Goal: Navigation & Orientation: Find specific page/section

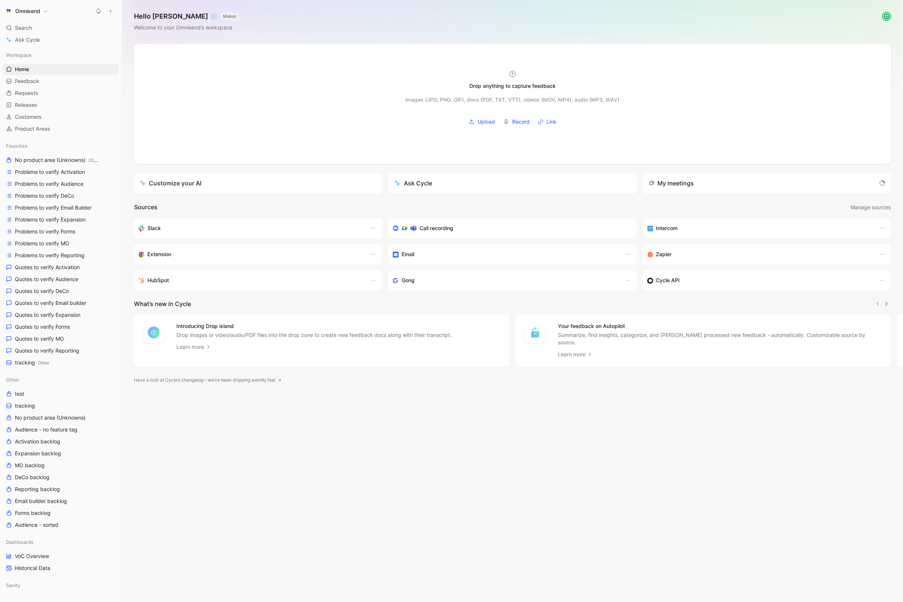
click at [37, 10] on h1 "Omnisend" at bounding box center [27, 11] width 25 height 7
click at [47, 75] on div "Workspace settings G then S" at bounding box center [51, 77] width 92 height 12
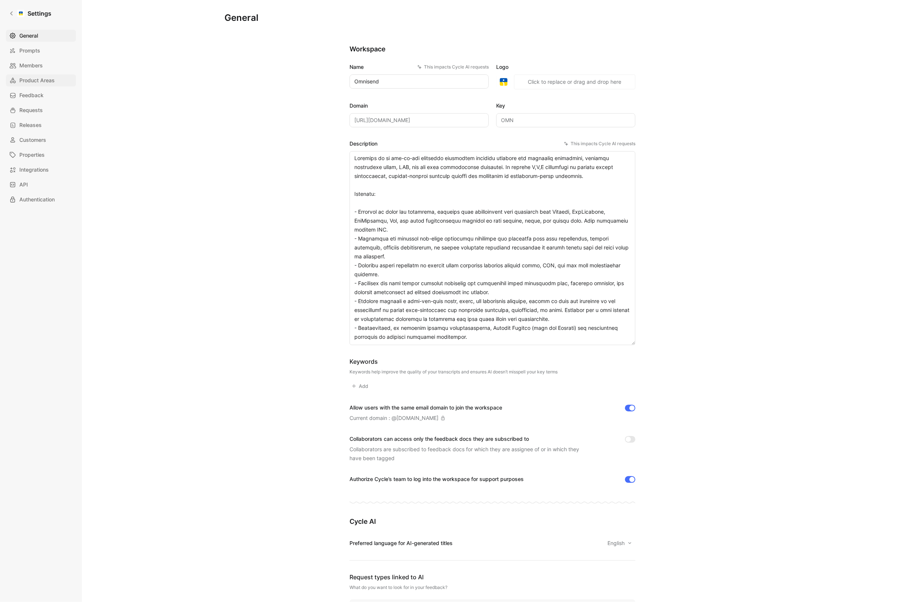
click at [34, 80] on span "Product Areas" at bounding box center [36, 80] width 35 height 9
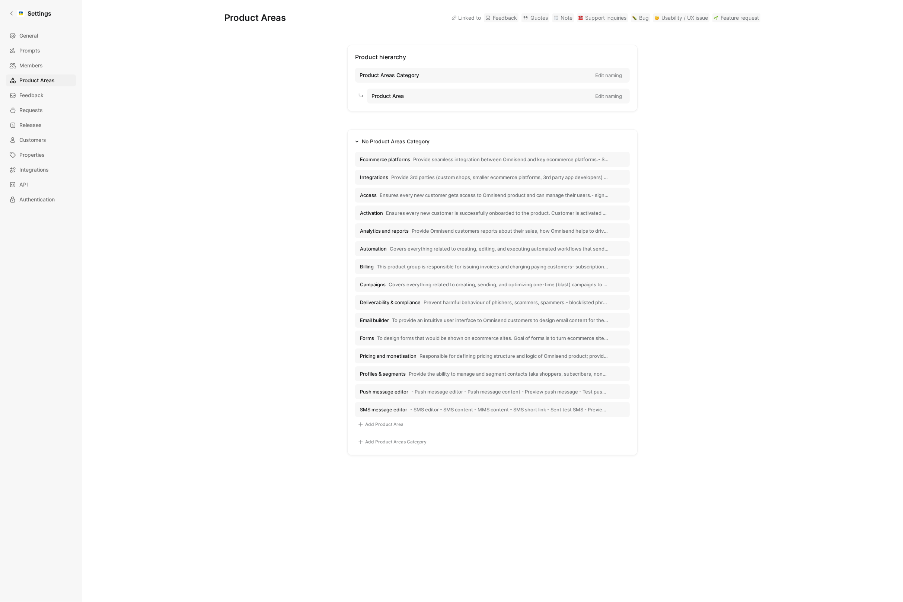
click at [431, 156] on span "Provide seamless integration between Omnisend and key ecommerce platforms.- Sho…" at bounding box center [510, 159] width 195 height 7
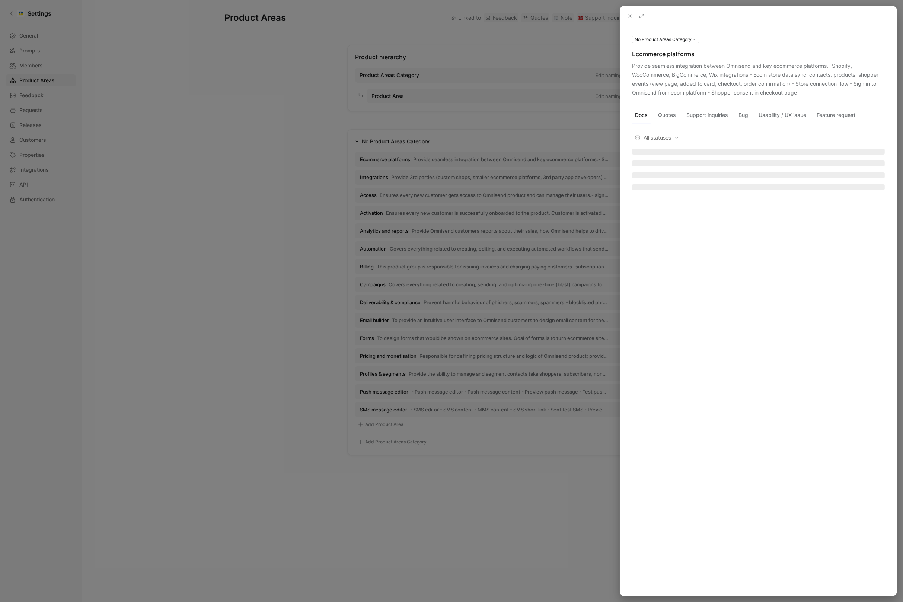
click at [0, 0] on icon at bounding box center [0, 0] width 0 height 0
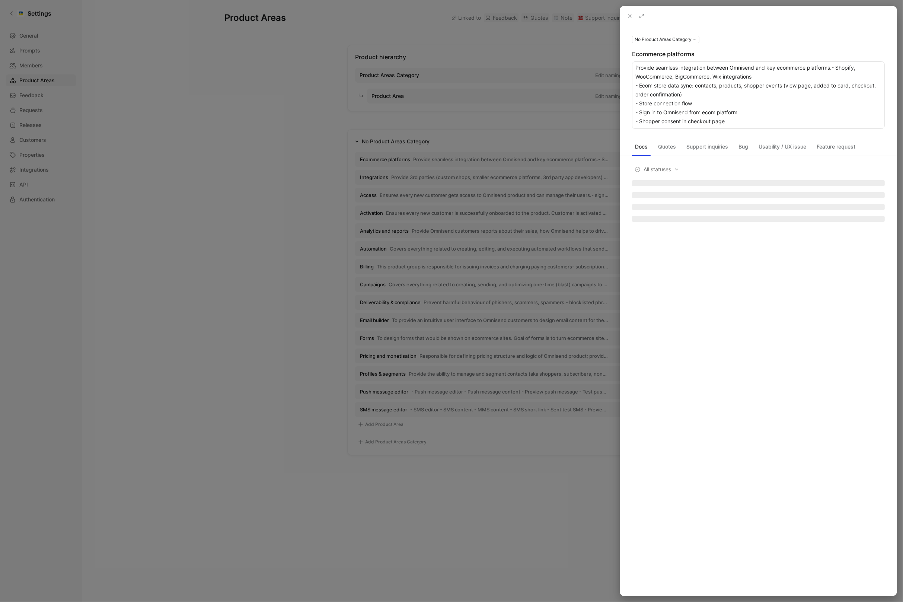
click at [548, 195] on div at bounding box center [451, 301] width 903 height 602
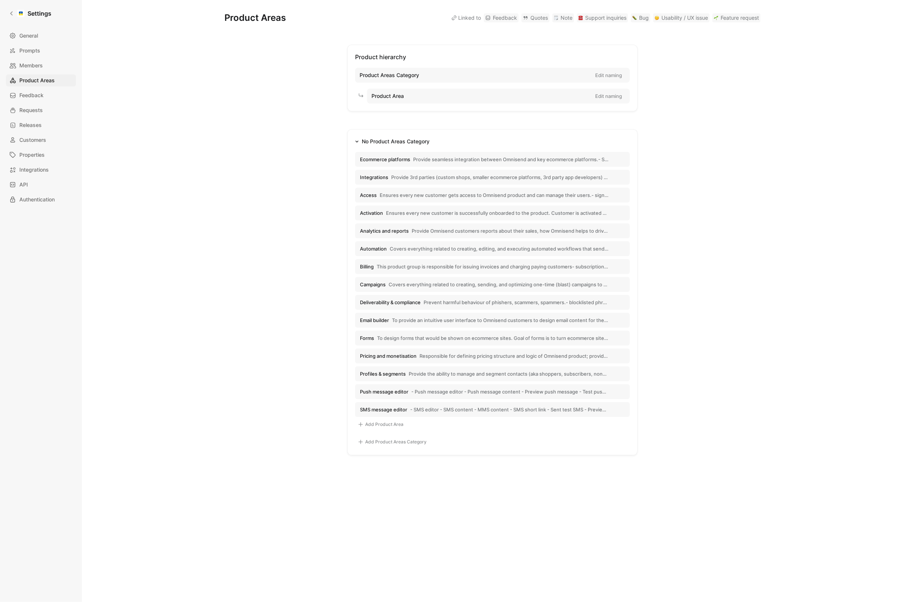
click at [488, 159] on span "Provide seamless integration between Omnisend and key ecommerce platforms.- Sho…" at bounding box center [510, 159] width 195 height 7
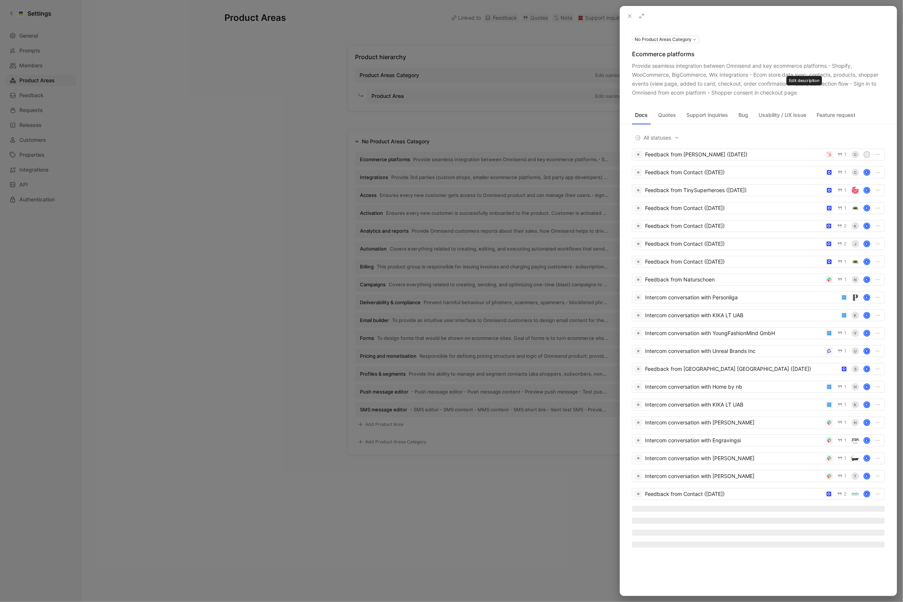
click at [811, 94] on div "Provide seamless integration between Omnisend and key ecommerce platforms.- Sho…" at bounding box center [758, 79] width 253 height 36
click at [454, 234] on div at bounding box center [451, 301] width 903 height 602
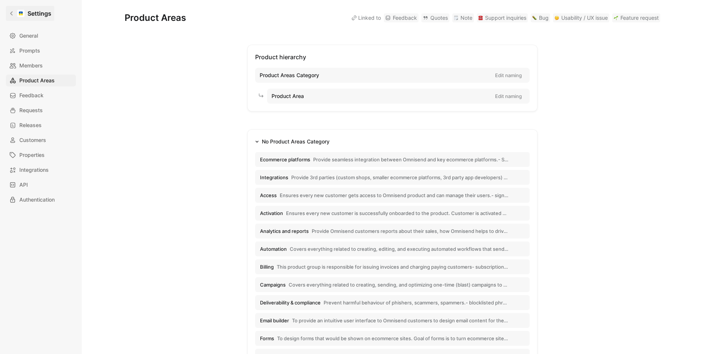
click at [9, 16] on link "Settings" at bounding box center [30, 13] width 48 height 15
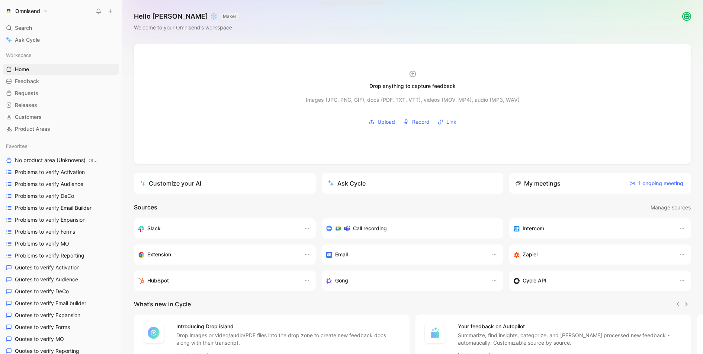
click at [44, 13] on button "Omnisend" at bounding box center [26, 11] width 47 height 10
click at [56, 72] on div "Workspace settings G then S" at bounding box center [51, 77] width 92 height 12
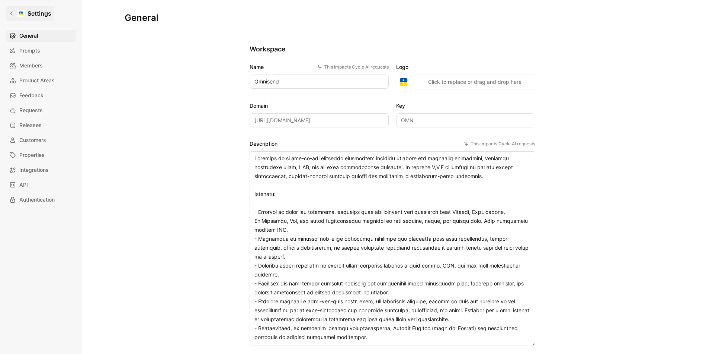
click at [9, 10] on link "Settings" at bounding box center [30, 13] width 48 height 15
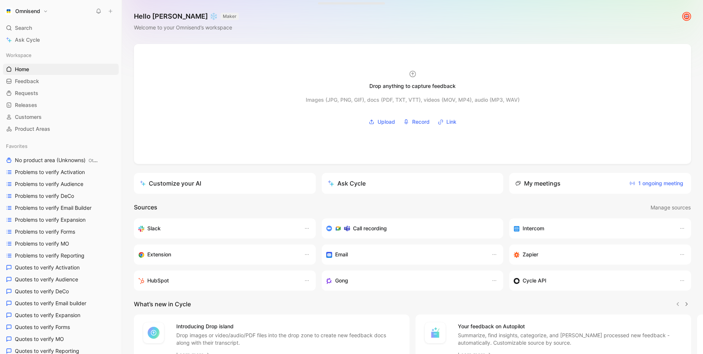
click at [47, 7] on button "Omnisend" at bounding box center [26, 11] width 47 height 10
click at [56, 75] on div "Workspace settings G then S" at bounding box center [51, 77] width 92 height 12
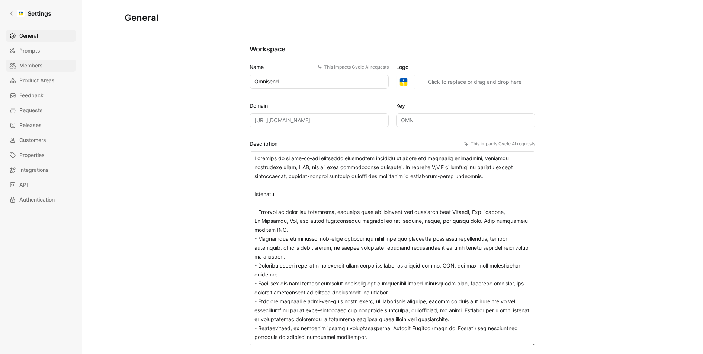
click at [48, 62] on link "Members" at bounding box center [41, 66] width 70 height 12
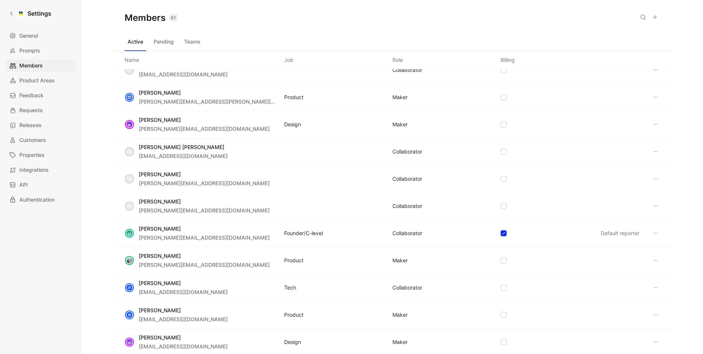
scroll to position [1353, 0]
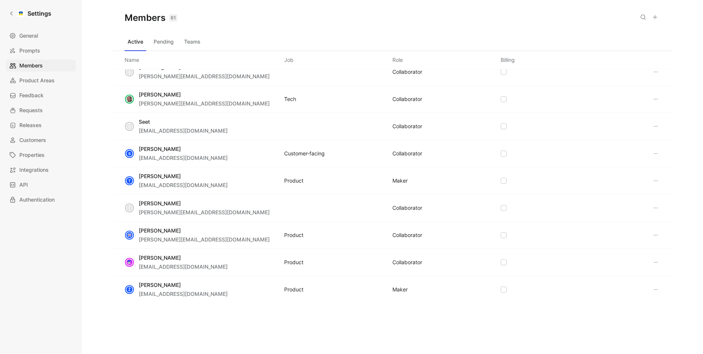
click at [655, 232] on icon at bounding box center [656, 235] width 6 height 6
click at [630, 241] on div "Edit role" at bounding box center [630, 241] width 53 height 9
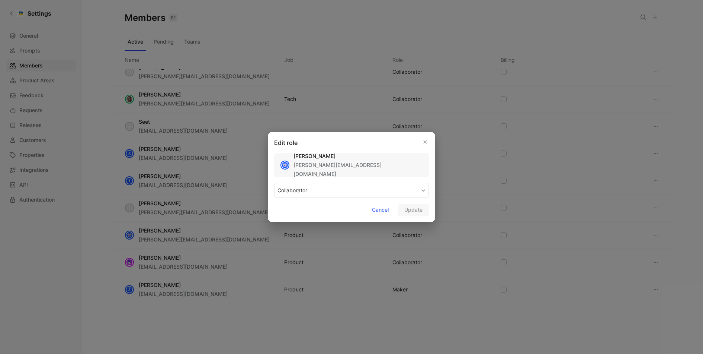
click at [323, 194] on button "COLLABORATOR" at bounding box center [351, 190] width 155 height 15
click at [317, 207] on div "MAKER" at bounding box center [300, 208] width 44 height 9
click at [421, 211] on span "Update" at bounding box center [414, 209] width 18 height 9
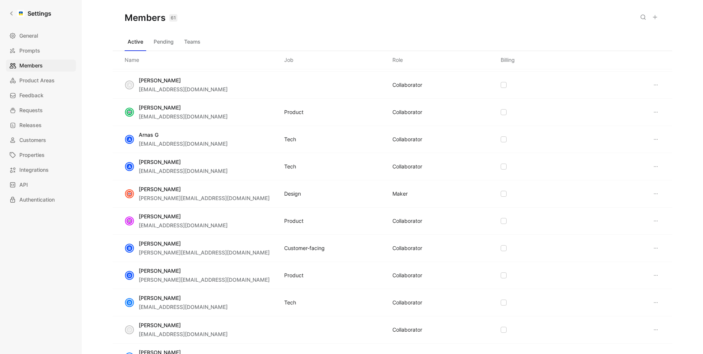
scroll to position [0, 0]
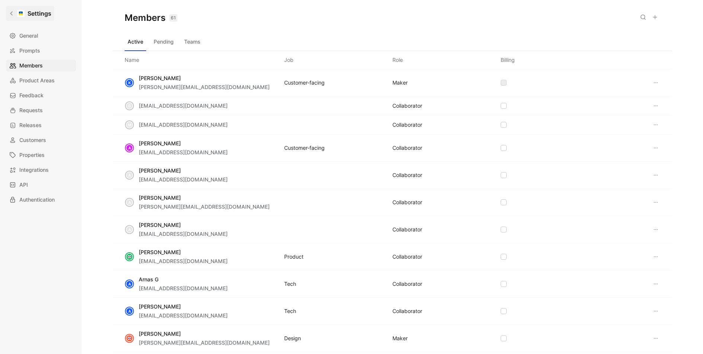
click at [11, 13] on icon at bounding box center [11, 14] width 3 height 4
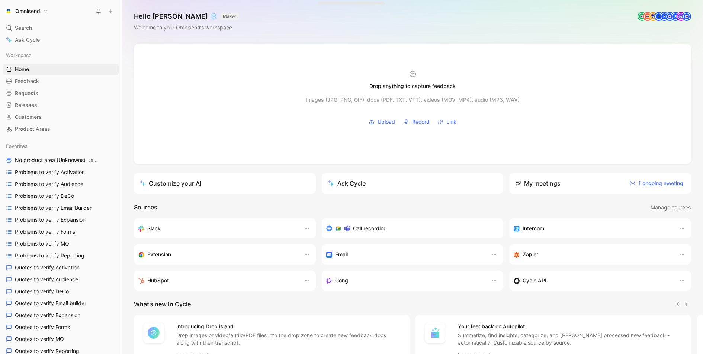
click at [35, 11] on h1 "Omnisend" at bounding box center [27, 11] width 25 height 7
click at [45, 77] on div "Workspace settings G then S" at bounding box center [51, 77] width 92 height 12
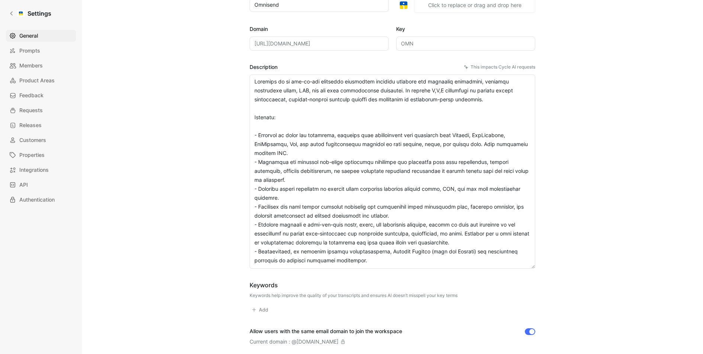
scroll to position [74, 0]
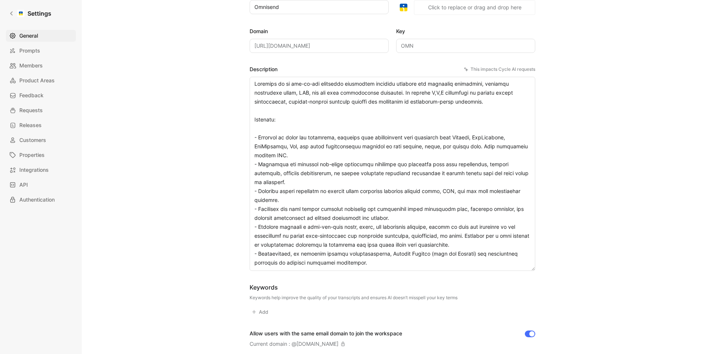
drag, startPoint x: 253, startPoint y: 81, endPoint x: 466, endPoint y: 269, distance: 284.0
click at [466, 270] on textarea "Description This impacts Cycle AI requests" at bounding box center [393, 174] width 286 height 194
click at [389, 217] on textarea "Description This impacts Cycle AI requests" at bounding box center [393, 174] width 286 height 194
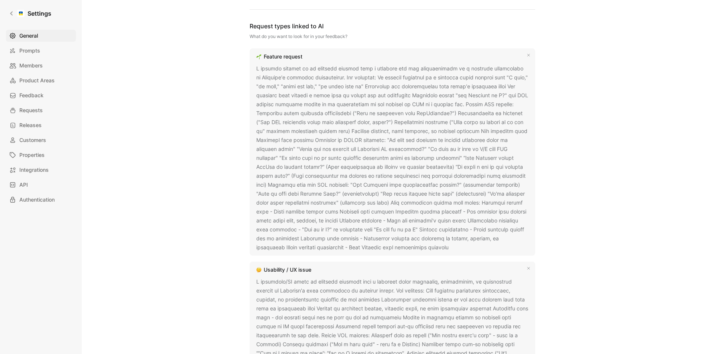
scroll to position [534, 0]
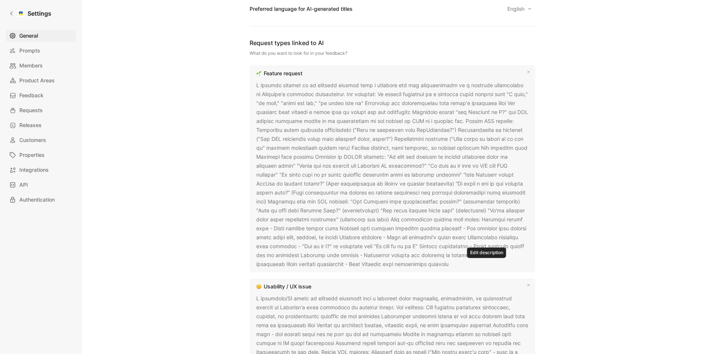
click at [458, 262] on button at bounding box center [453, 264] width 7 height 7
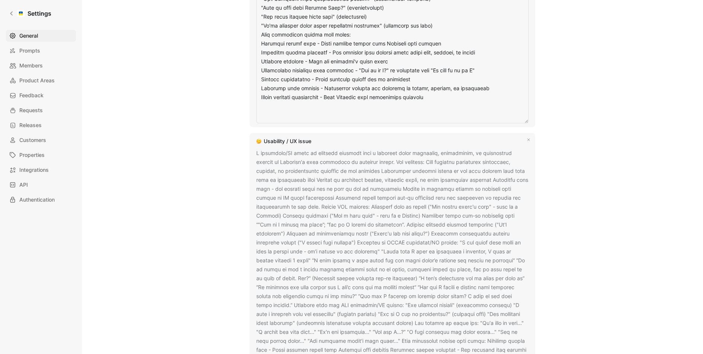
scroll to position [881, 0]
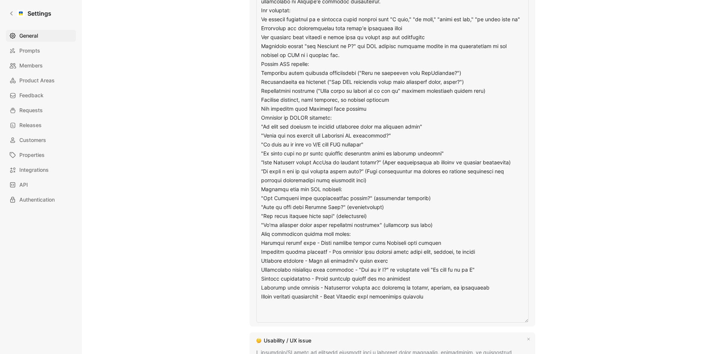
scroll to position [637, 0]
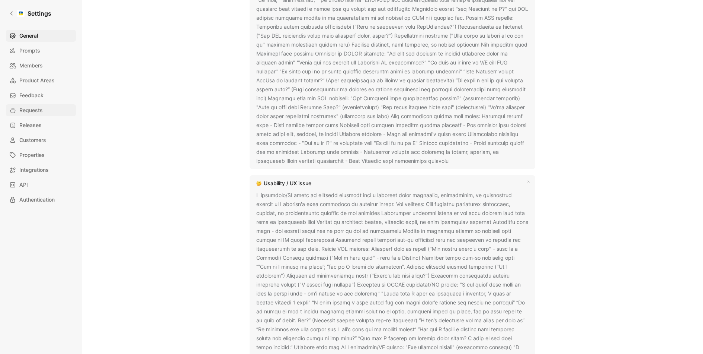
click at [35, 107] on span "Requests" at bounding box center [30, 110] width 23 height 9
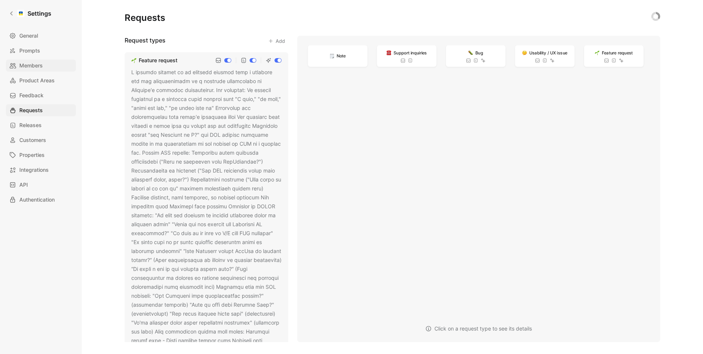
click at [42, 71] on link "Members" at bounding box center [41, 66] width 70 height 12
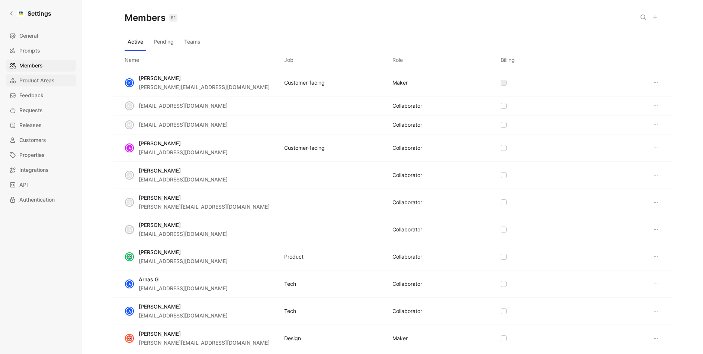
click at [42, 79] on span "Product Areas" at bounding box center [36, 80] width 35 height 9
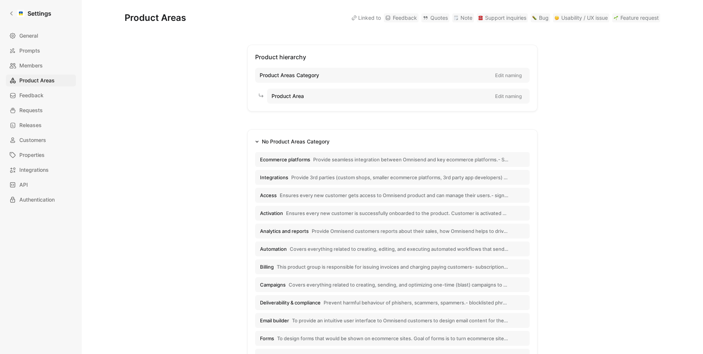
click at [417, 157] on span "Provide seamless integration between Omnisend and key ecommerce platforms.- Sho…" at bounding box center [410, 159] width 195 height 7
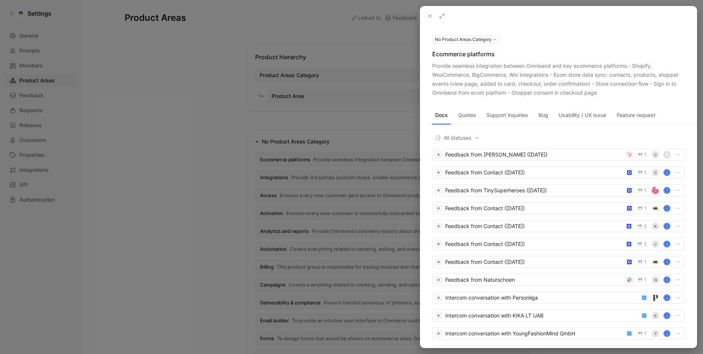
click at [0, 0] on icon at bounding box center [0, 0] width 0 height 0
click at [294, 178] on div at bounding box center [351, 177] width 703 height 354
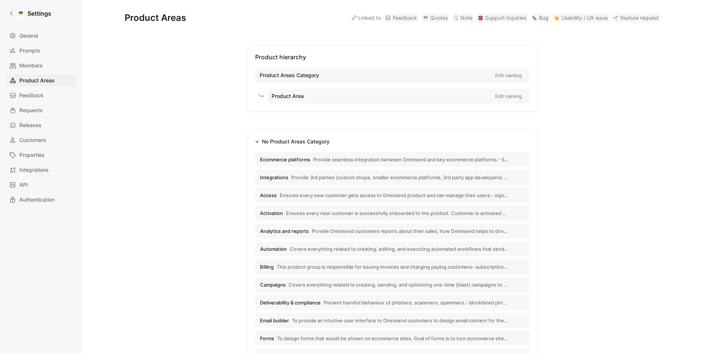
click at [359, 161] on span "Provide seamless integration between Omnisend and key ecommerce platforms.- Sho…" at bounding box center [410, 159] width 195 height 7
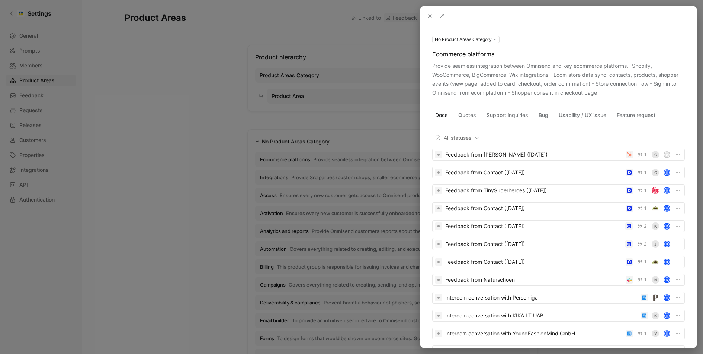
click at [0, 0] on use at bounding box center [0, 0] width 0 height 0
click at [298, 43] on div at bounding box center [351, 177] width 703 height 354
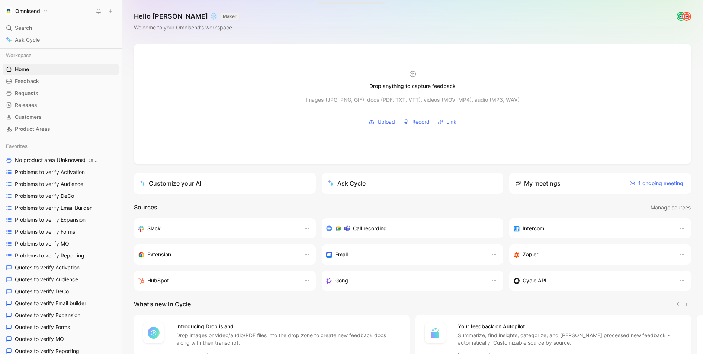
scroll to position [277, 0]
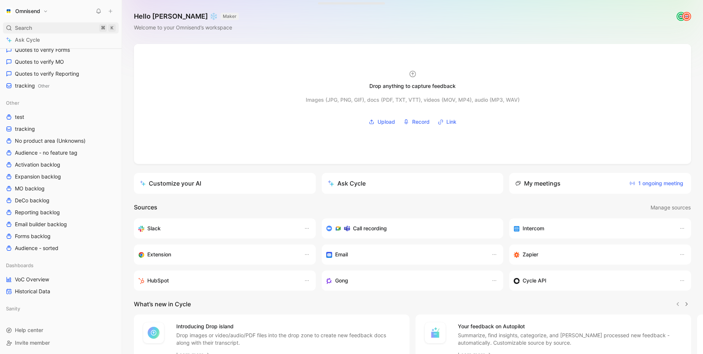
click at [50, 28] on div "Search ⌘ K" at bounding box center [61, 27] width 116 height 11
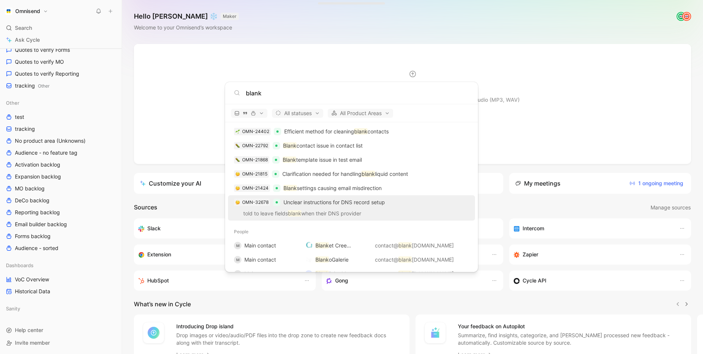
scroll to position [1033, 0]
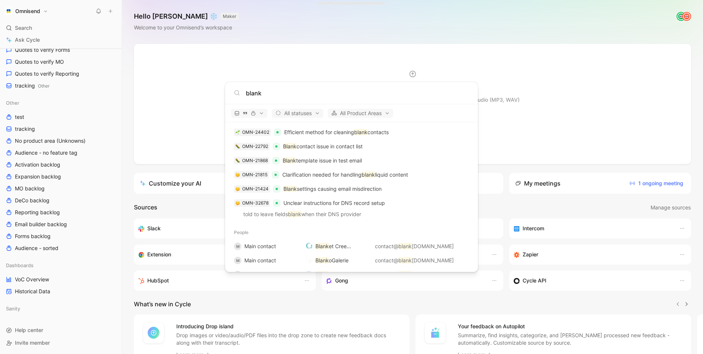
click at [277, 90] on input "blank" at bounding box center [357, 93] width 223 height 9
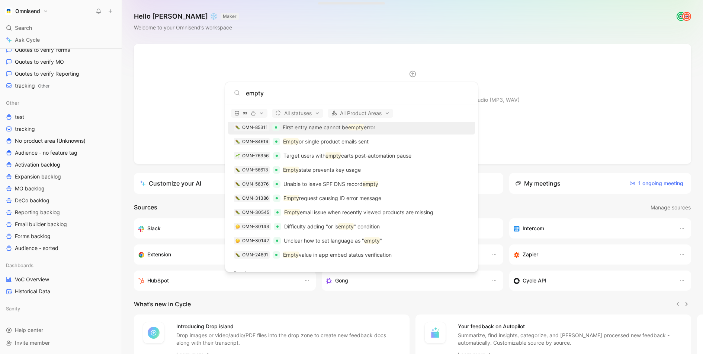
scroll to position [1173, 0]
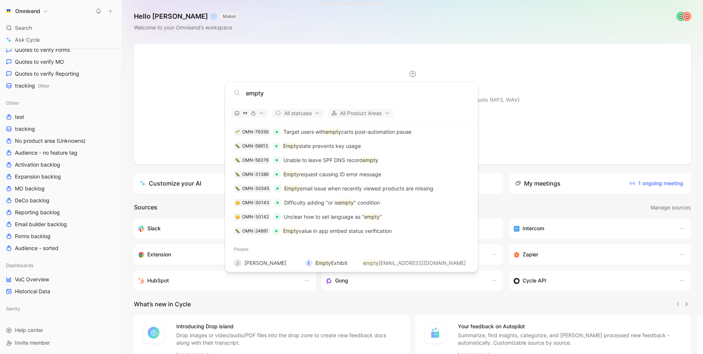
type input "empty"
click at [57, 276] on body "Omnisend Search ⌘ K Ask Cycle Workspace Home G then H Feedback G then F Request…" at bounding box center [351, 177] width 703 height 354
click at [54, 276] on link "VoC Overview" at bounding box center [61, 279] width 116 height 11
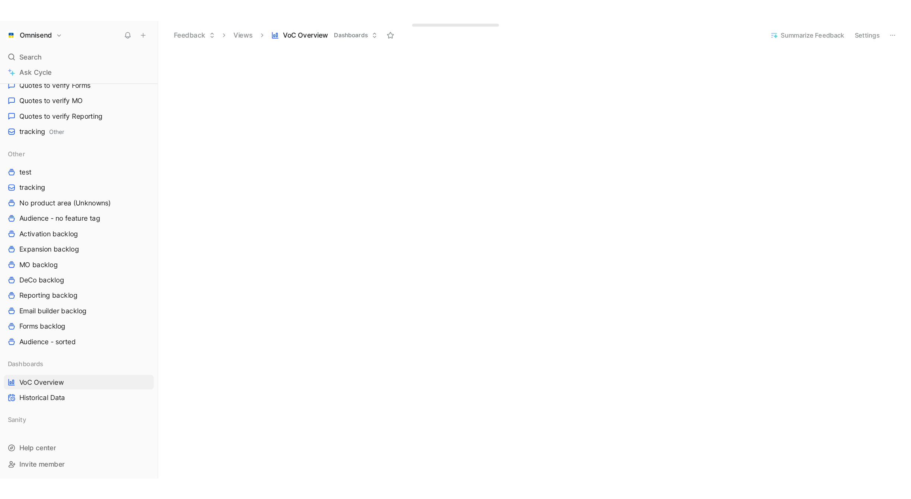
scroll to position [351, 0]
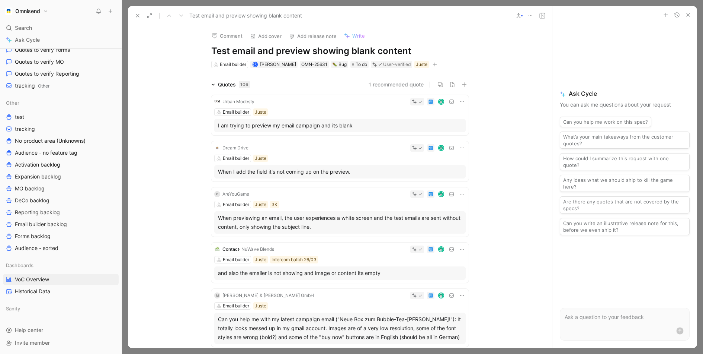
click at [137, 20] on button at bounding box center [137, 15] width 10 height 10
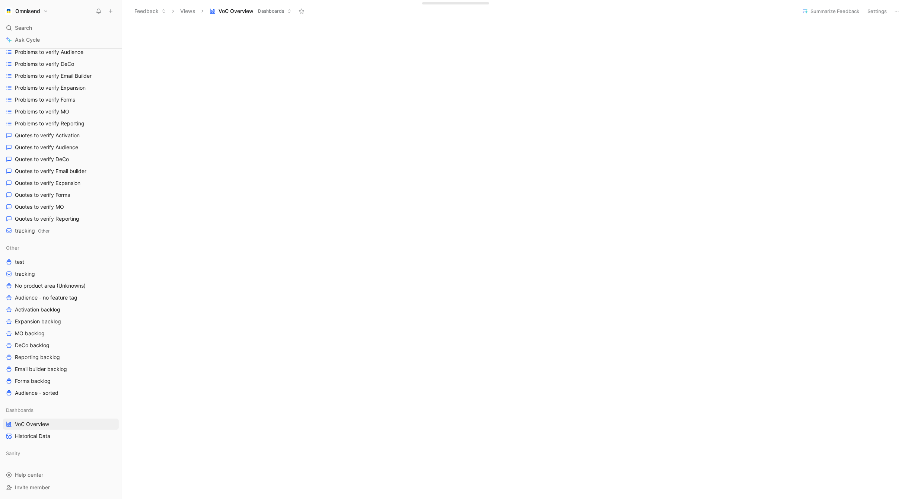
scroll to position [131, 0]
